Goal: Navigation & Orientation: Find specific page/section

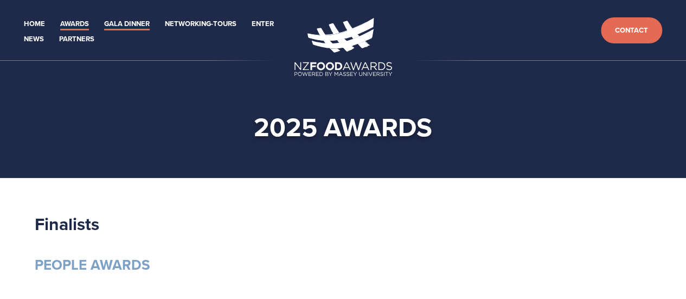
click at [116, 25] on link "Gala Dinner" at bounding box center [127, 24] width 46 height 12
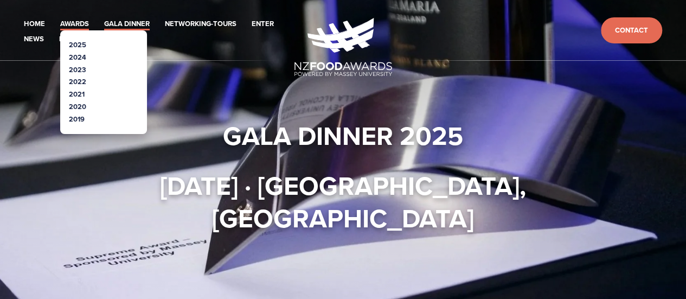
click at [75, 25] on link "Awards" at bounding box center [74, 24] width 29 height 12
